Goal: Use online tool/utility: Use online tool/utility

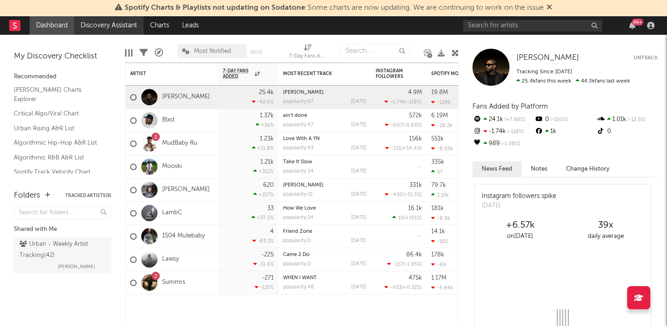
click at [100, 23] on link "Discovery Assistant" at bounding box center [108, 25] width 69 height 19
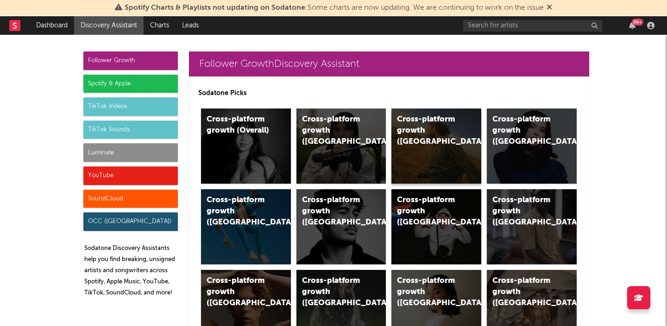
click at [456, 148] on div "Cross-platform growth ([GEOGRAPHIC_DATA])" at bounding box center [436, 145] width 90 height 75
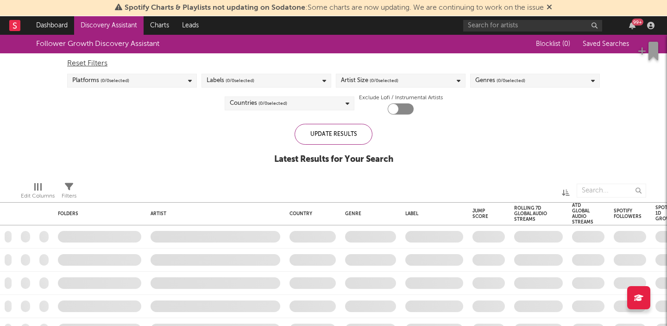
checkbox input "true"
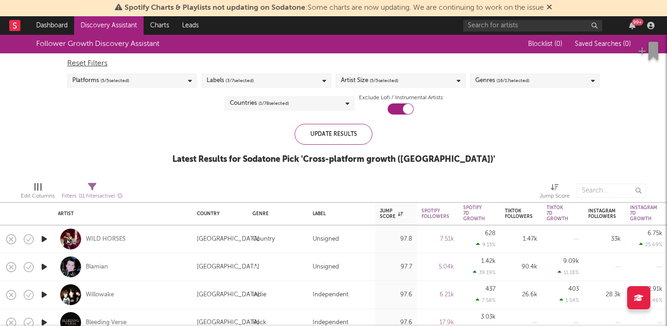
click at [262, 77] on div "Labels ( 3 / 7 selected)" at bounding box center [266, 81] width 130 height 14
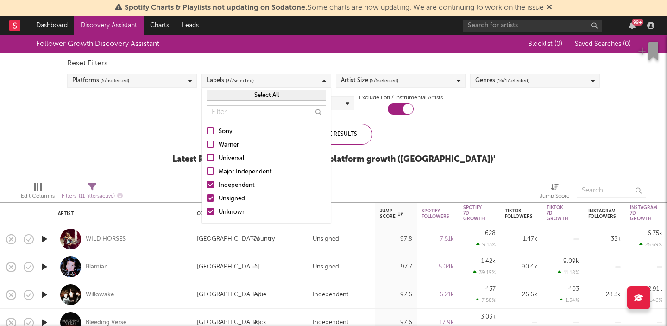
click at [208, 131] on div at bounding box center [210, 130] width 7 height 7
click at [207, 131] on input "Sony" at bounding box center [207, 131] width 0 height 11
click at [212, 145] on div at bounding box center [210, 143] width 7 height 7
click at [207, 145] on input "Warner" at bounding box center [207, 144] width 0 height 11
click at [210, 157] on div at bounding box center [210, 157] width 7 height 7
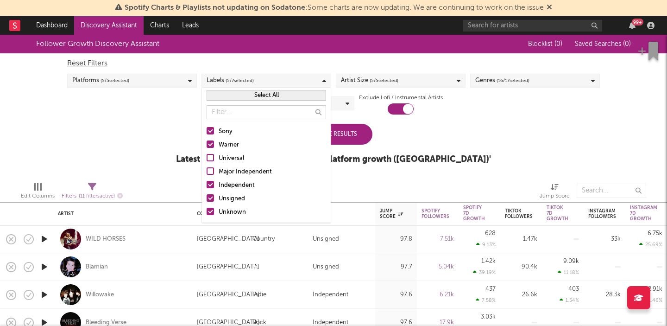
click at [207, 157] on input "Universal" at bounding box center [207, 158] width 0 height 11
click at [211, 170] on div at bounding box center [210, 170] width 7 height 7
click at [207, 170] on input "Major Independent" at bounding box center [207, 171] width 0 height 11
click at [174, 82] on div "Platforms ( 5 / 5 selected)" at bounding box center [132, 81] width 130 height 14
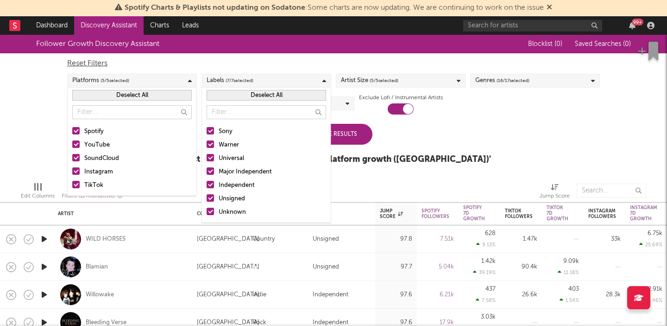
click at [174, 82] on div "Platforms ( 5 / 5 selected)" at bounding box center [132, 81] width 130 height 14
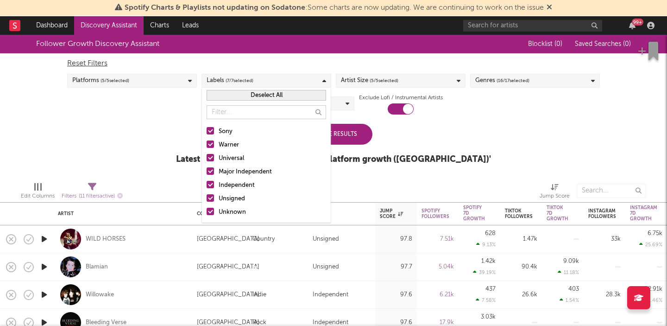
click at [449, 79] on div "Artist Size ( 5 / 5 selected)" at bounding box center [401, 81] width 130 height 14
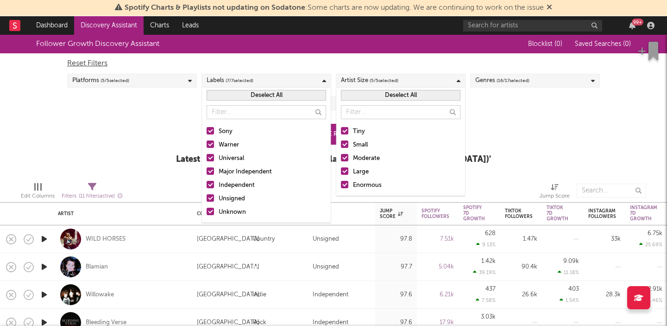
click at [449, 79] on div "Artist Size ( 5 / 5 selected)" at bounding box center [401, 81] width 130 height 14
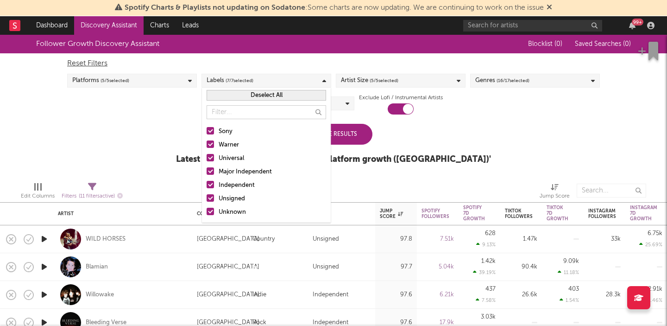
click at [515, 79] on span "( 16 / 17 selected)" at bounding box center [512, 80] width 33 height 11
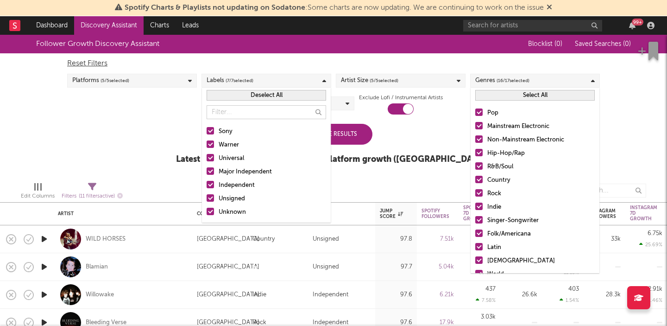
click at [495, 98] on button "Select All" at bounding box center [534, 95] width 119 height 11
click at [500, 98] on button "Deselect All" at bounding box center [534, 95] width 119 height 11
click at [479, 112] on div at bounding box center [478, 111] width 7 height 7
click at [475, 112] on input "Pop" at bounding box center [475, 112] width 0 height 11
click at [480, 154] on div at bounding box center [478, 152] width 7 height 7
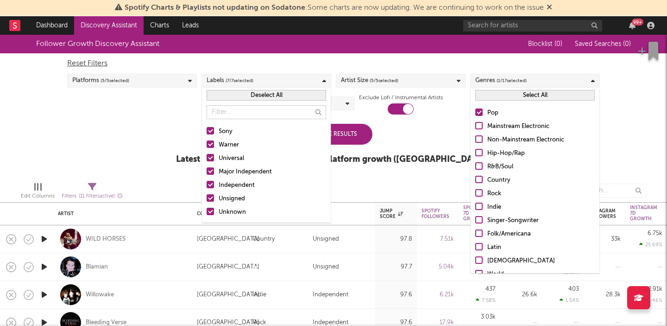
click at [475, 154] on input "Hip-Hop/Rap" at bounding box center [475, 153] width 0 height 11
click at [478, 166] on div at bounding box center [478, 165] width 7 height 7
click at [475, 166] on input "R&B/Soul" at bounding box center [475, 166] width 0 height 11
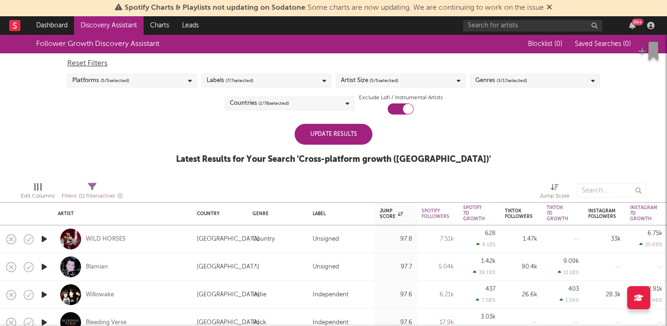
click at [439, 145] on div "Update Results Latest Results for Your Search ' Cross-platform growth ([GEOGRAP…" at bounding box center [333, 149] width 315 height 50
click at [355, 132] on div "Update Results" at bounding box center [334, 134] width 78 height 21
